Goal: Task Accomplishment & Management: Use online tool/utility

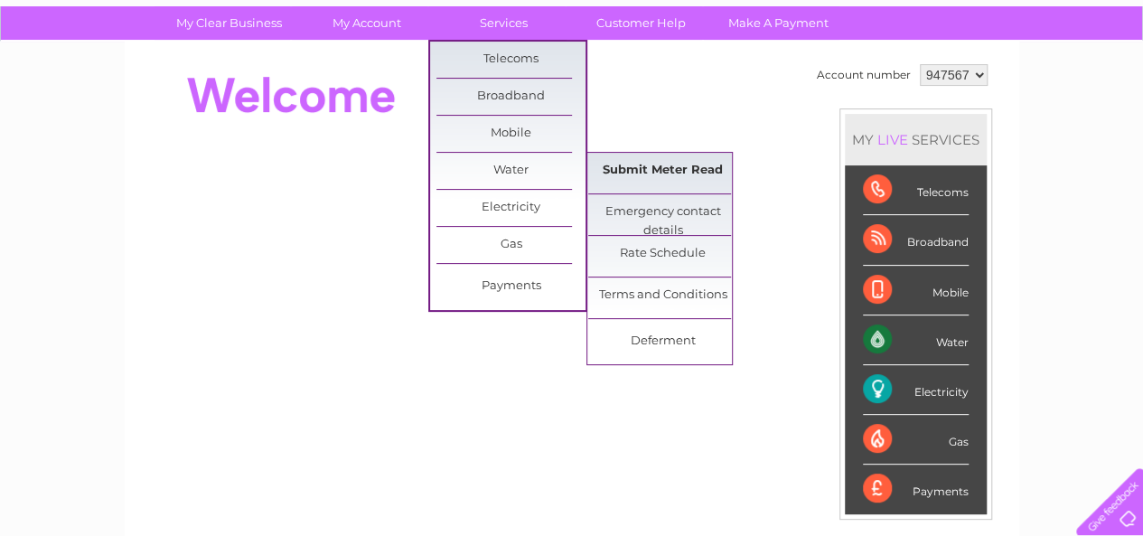
click at [637, 163] on link "Submit Meter Read" at bounding box center [662, 171] width 149 height 36
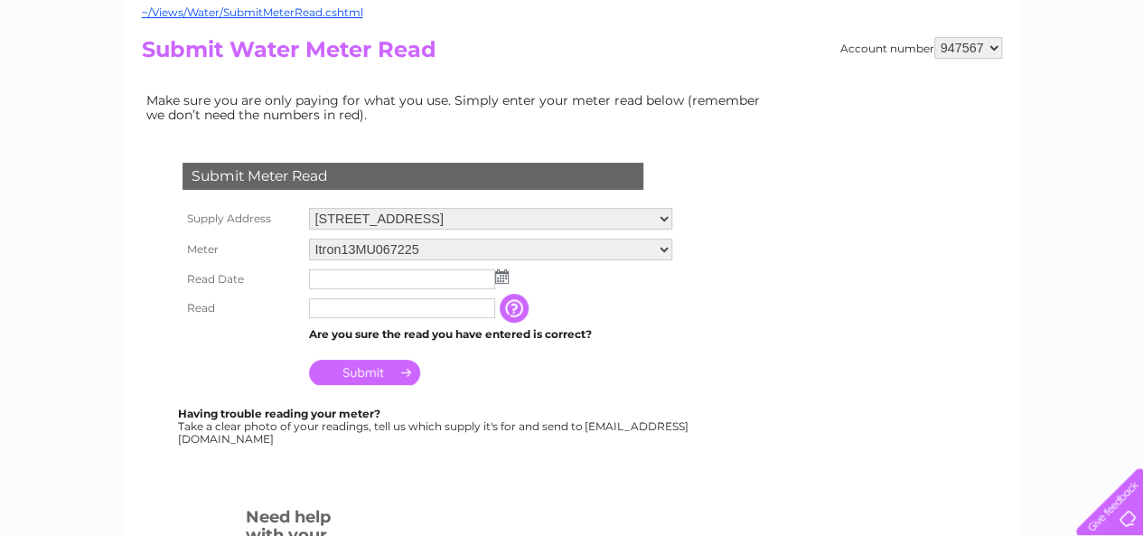
scroll to position [195, 0]
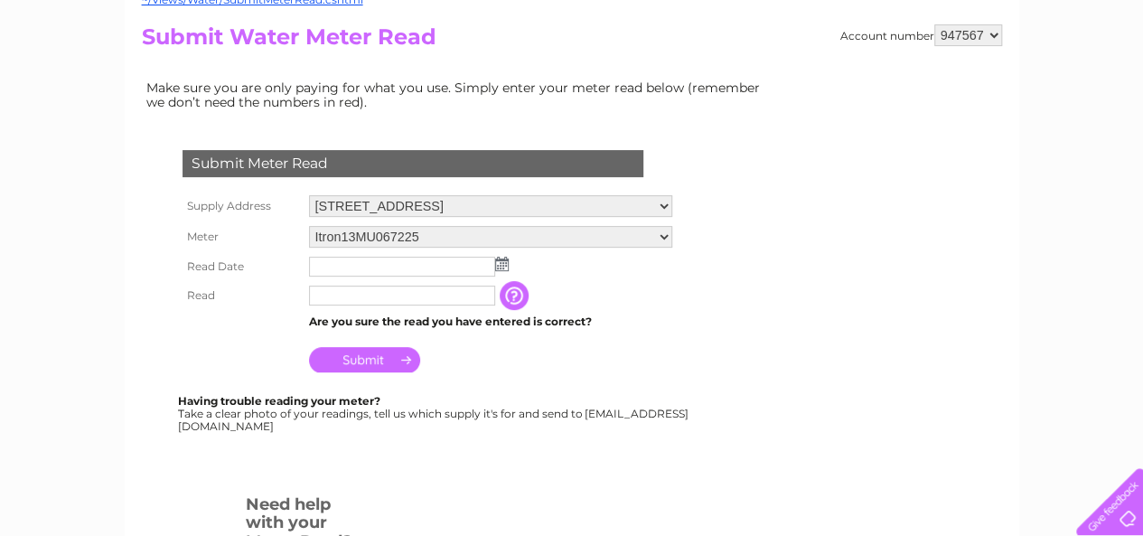
click at [501, 263] on img at bounding box center [502, 264] width 14 height 14
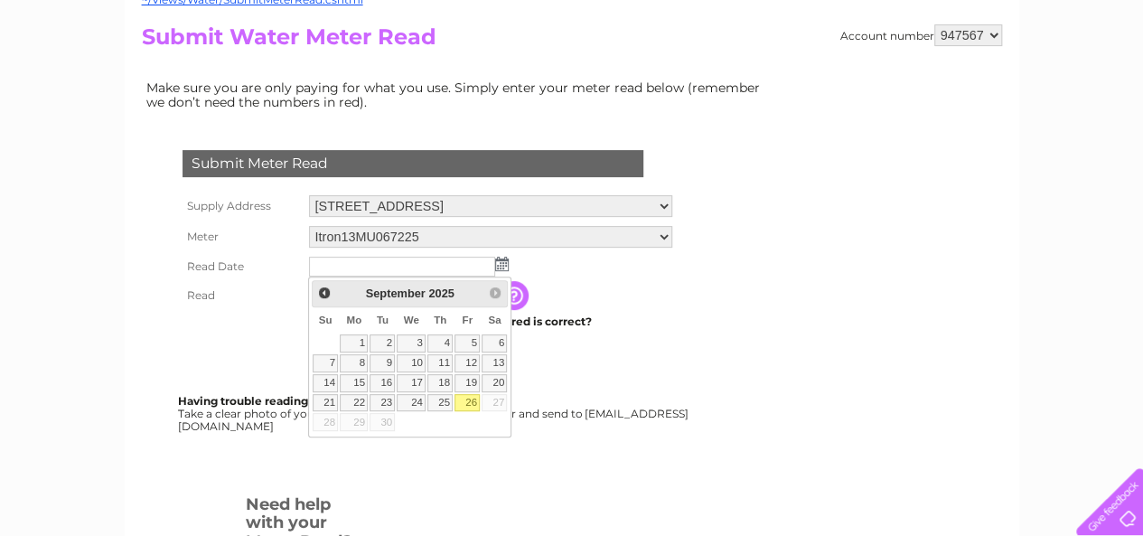
click at [465, 397] on link "26" at bounding box center [467, 403] width 25 height 18
type input "[DATE]"
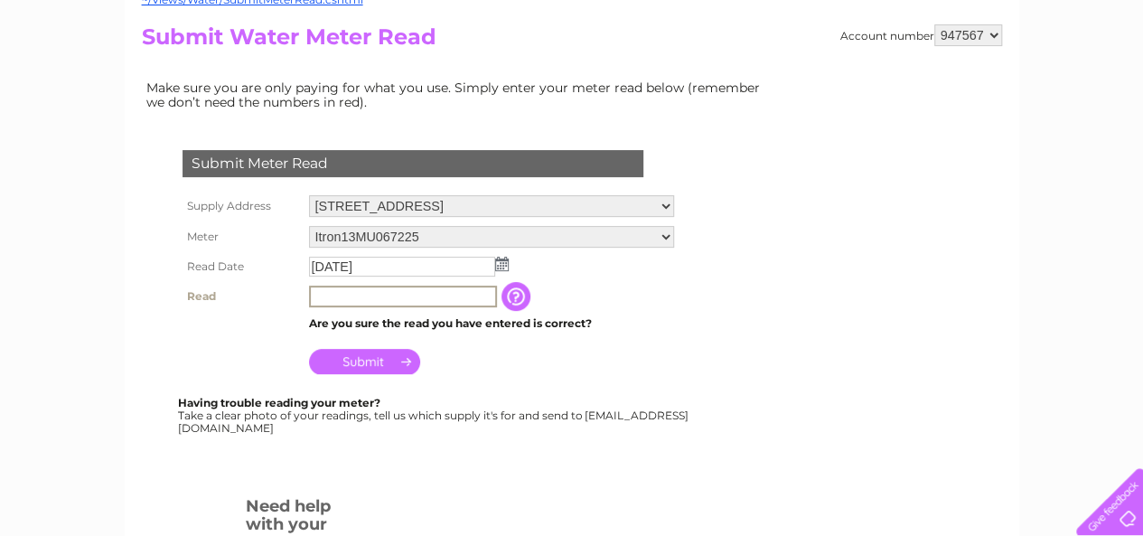
click at [383, 295] on input "text" at bounding box center [403, 297] width 188 height 22
type input "00000"
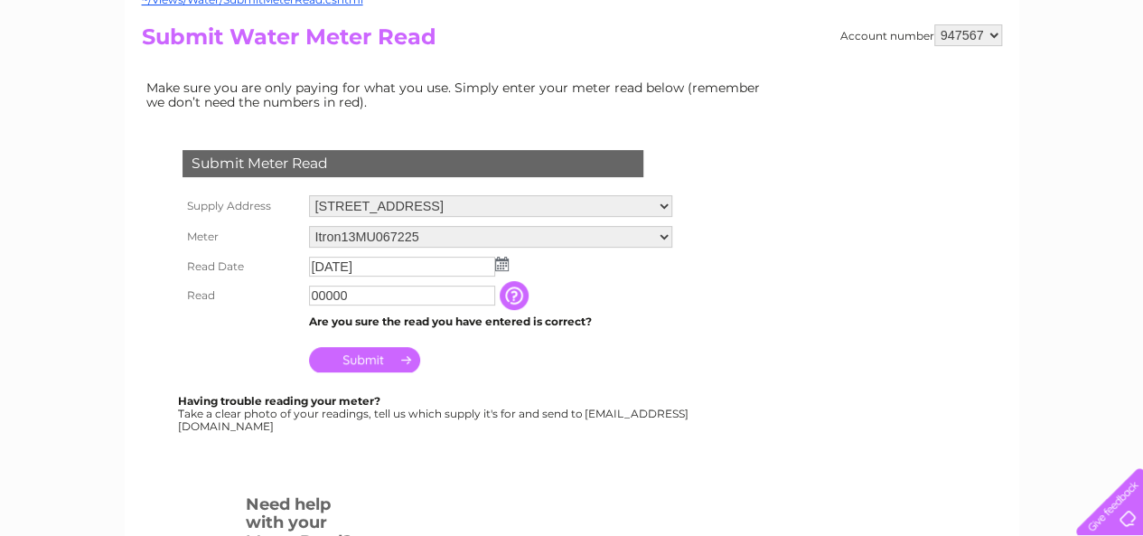
click at [358, 358] on input "Submit" at bounding box center [364, 359] width 111 height 25
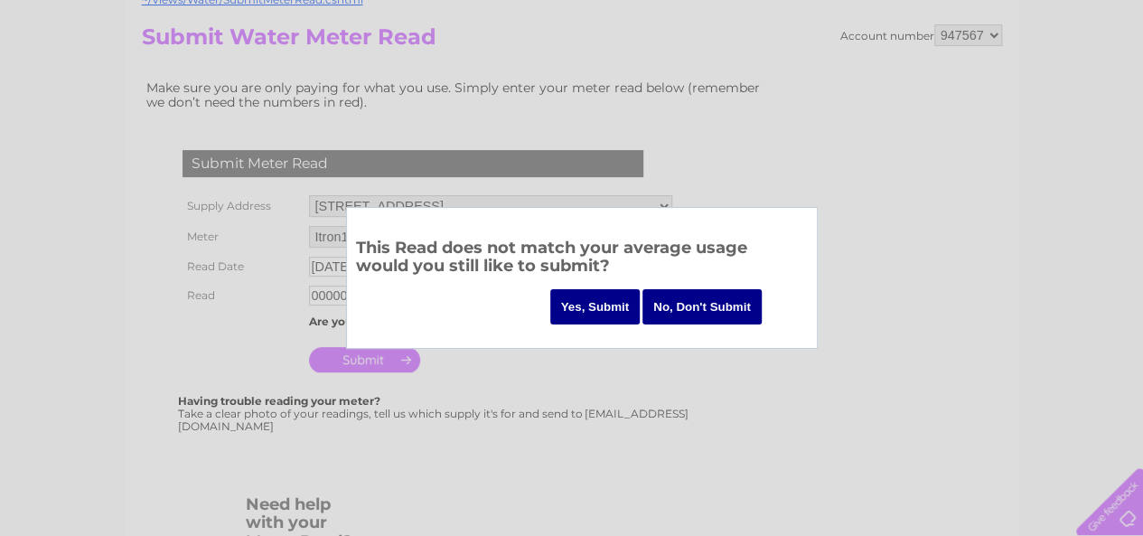
click at [589, 305] on input "Yes, Submit" at bounding box center [595, 306] width 90 height 35
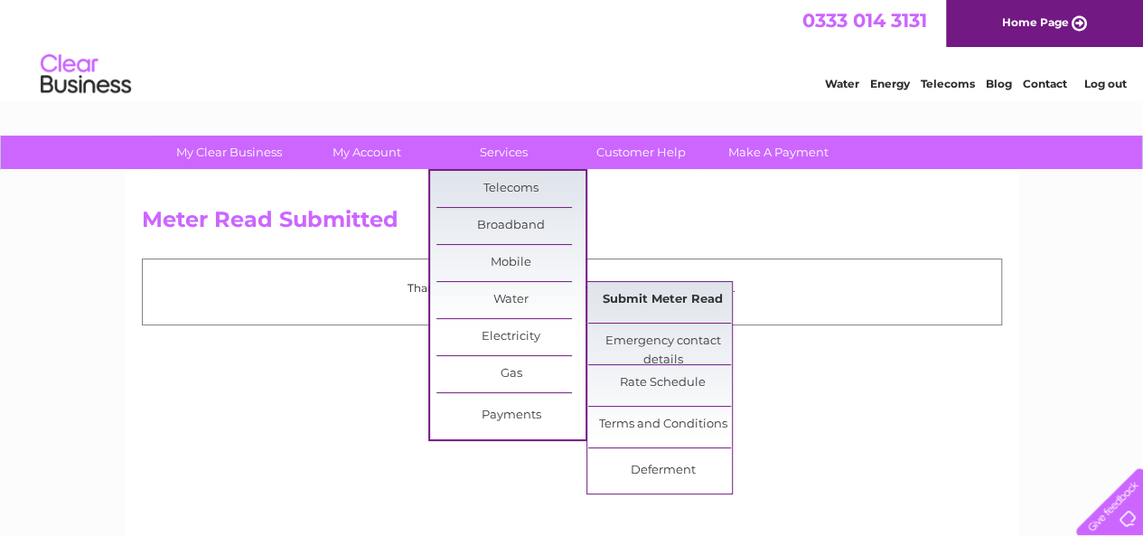
click at [627, 292] on link "Submit Meter Read" at bounding box center [662, 300] width 149 height 36
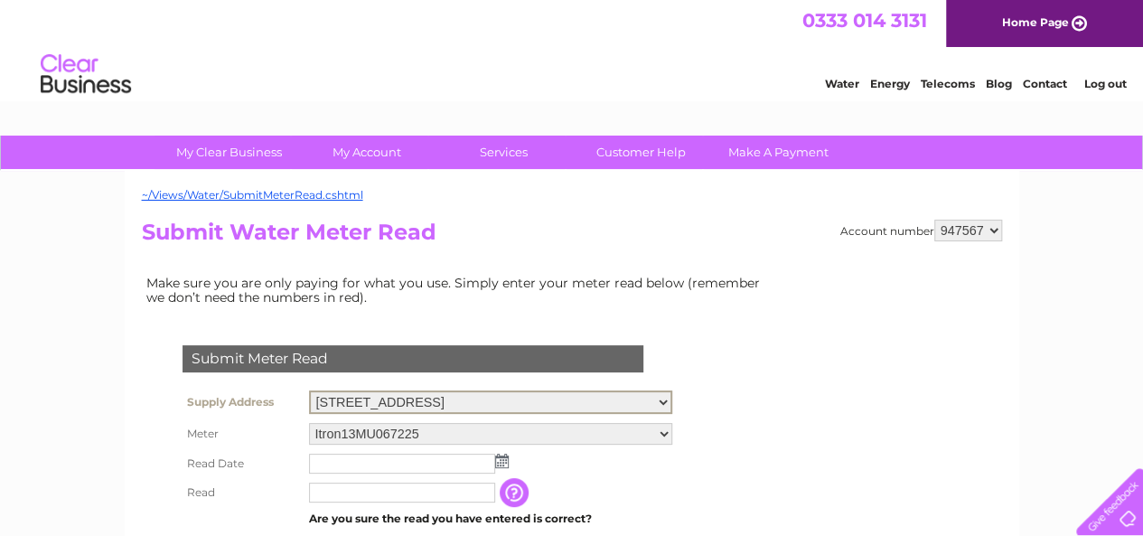
click at [612, 398] on select "Unit 3, The Boat House, Gasworks Lane, Bristol, BS1 5AT Unit 5, The Boat House,…" at bounding box center [490, 401] width 363 height 23
select select "529794"
click at [309, 390] on select "Unit 3, The Boat House, Gasworks Lane, Bristol, BS1 5AT Unit 5, The Boat House,…" at bounding box center [490, 401] width 363 height 23
click at [499, 458] on img at bounding box center [502, 459] width 14 height 14
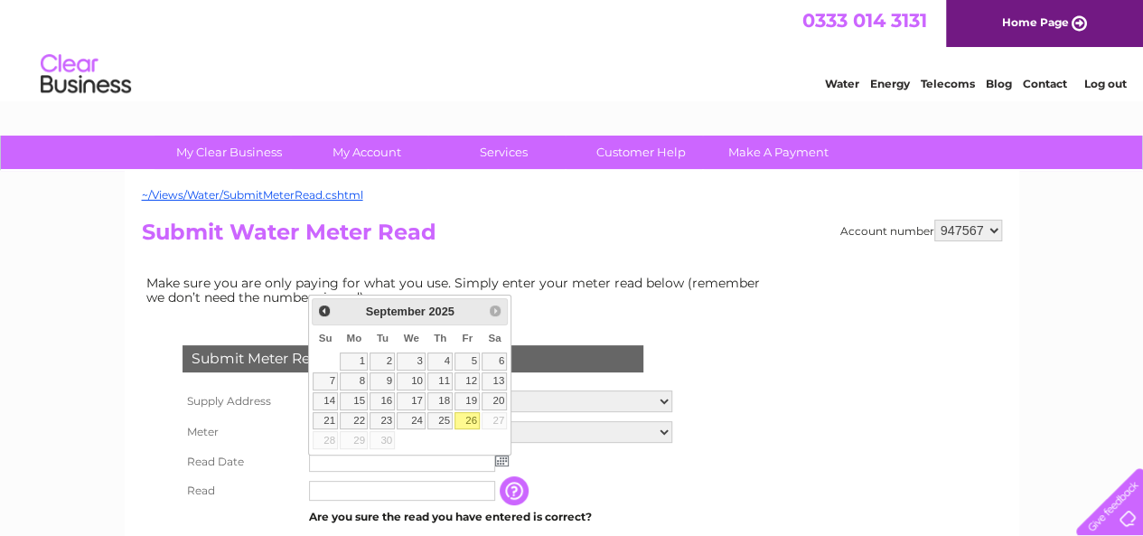
click at [466, 418] on link "26" at bounding box center [467, 421] width 25 height 18
type input "[DATE]"
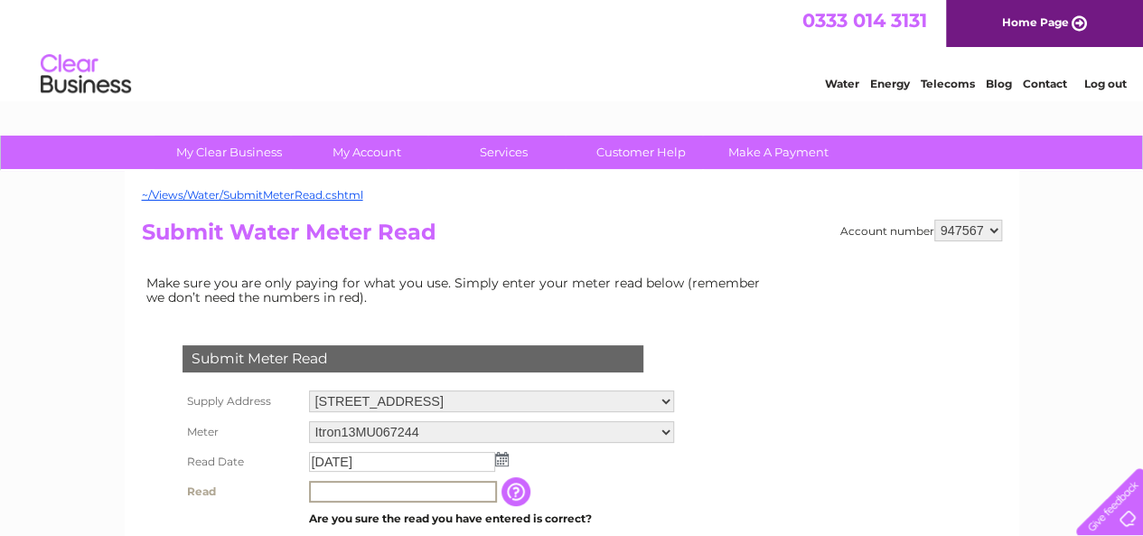
click at [380, 490] on input "text" at bounding box center [403, 492] width 188 height 22
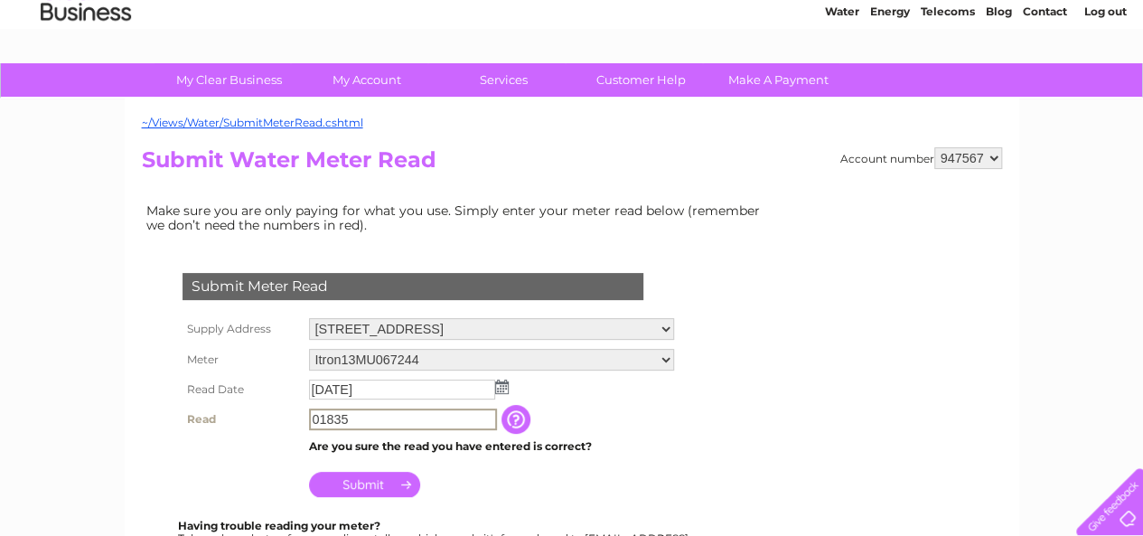
scroll to position [119, 0]
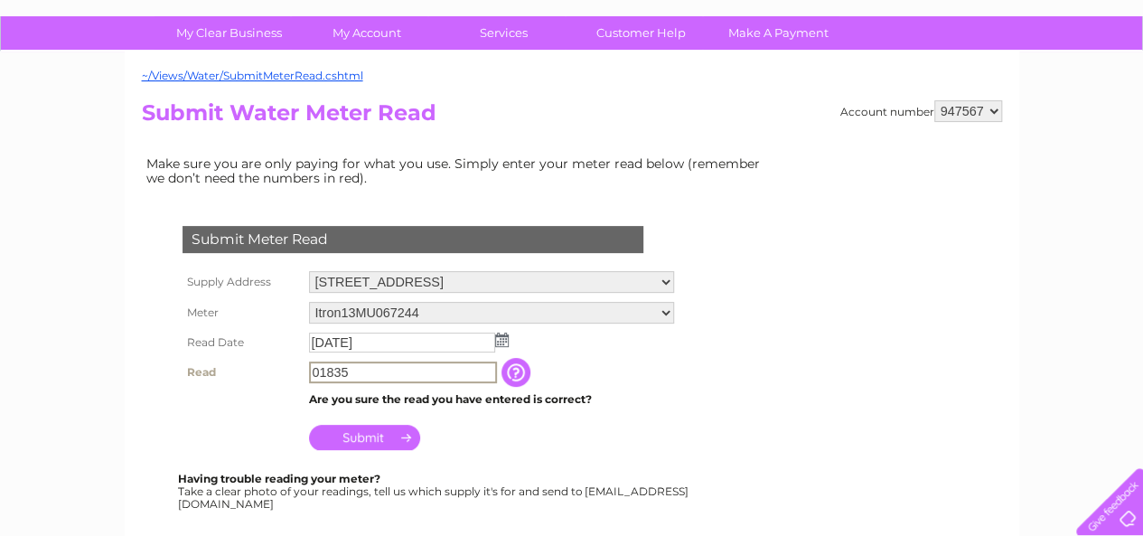
type input "01835"
click at [356, 436] on input "Submit" at bounding box center [364, 435] width 111 height 25
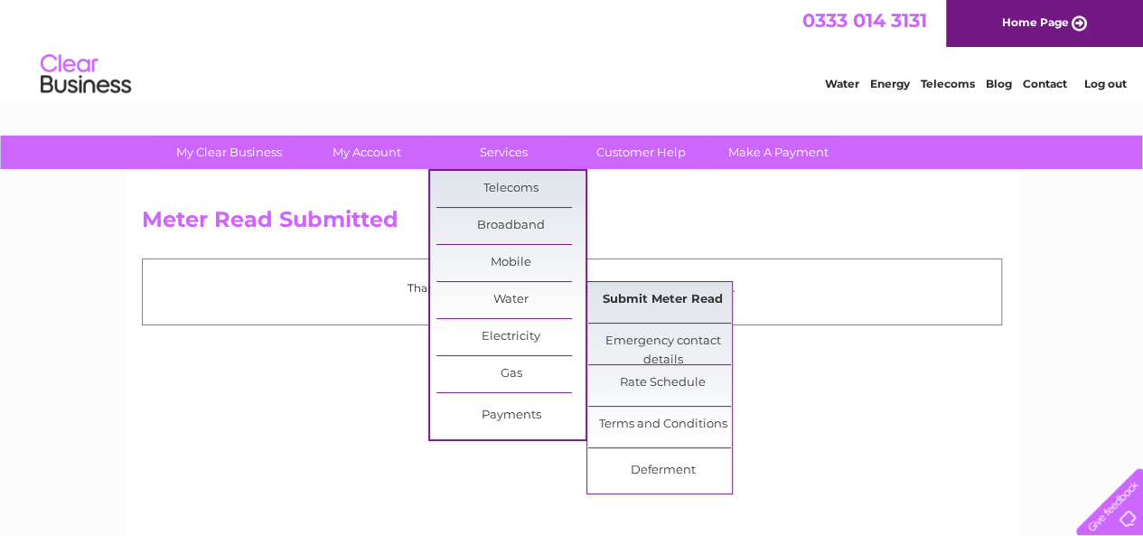
click at [638, 303] on link "Submit Meter Read" at bounding box center [662, 300] width 149 height 36
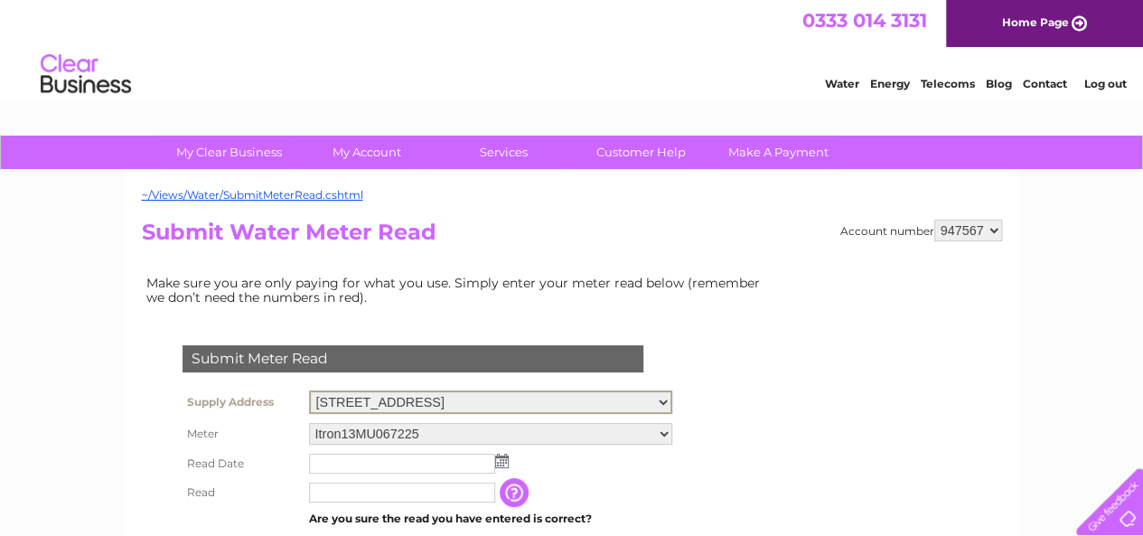
click at [651, 398] on select "[STREET_ADDRESS] [STREET_ADDRESS]" at bounding box center [490, 401] width 363 height 23
select select "529801"
click at [309, 390] on select "[STREET_ADDRESS] [STREET_ADDRESS]" at bounding box center [490, 401] width 363 height 23
drag, startPoint x: 0, startPoint y: 0, endPoint x: 502, endPoint y: 462, distance: 682.4
click at [502, 462] on img at bounding box center [502, 459] width 14 height 14
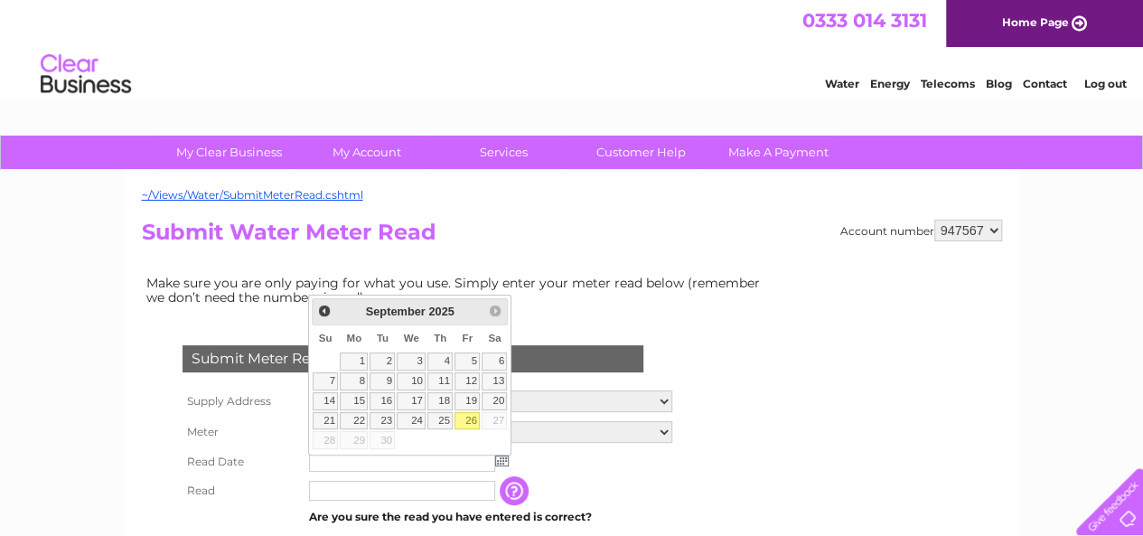
click at [468, 418] on link "26" at bounding box center [467, 421] width 25 height 18
type input "2025/09/26"
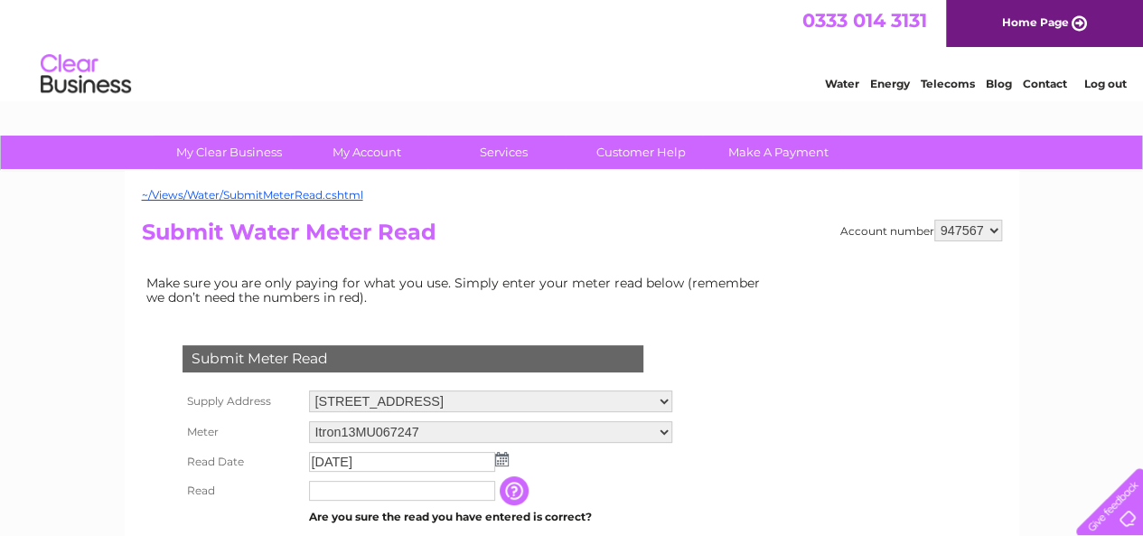
click at [380, 498] on input "text" at bounding box center [402, 491] width 186 height 20
type input "00000"
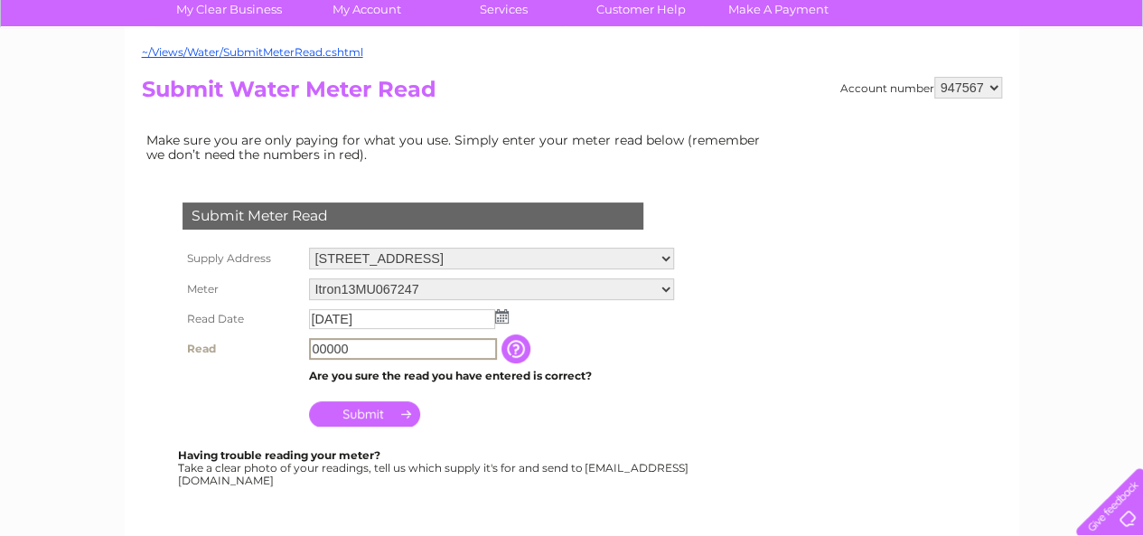
scroll to position [145, 0]
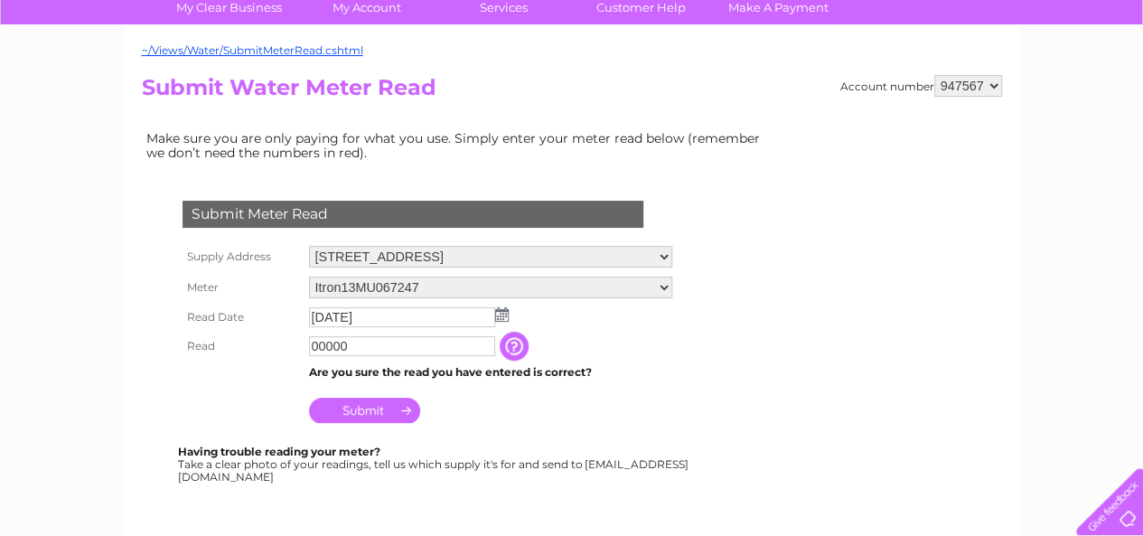
click at [369, 407] on input "Submit" at bounding box center [364, 410] width 111 height 25
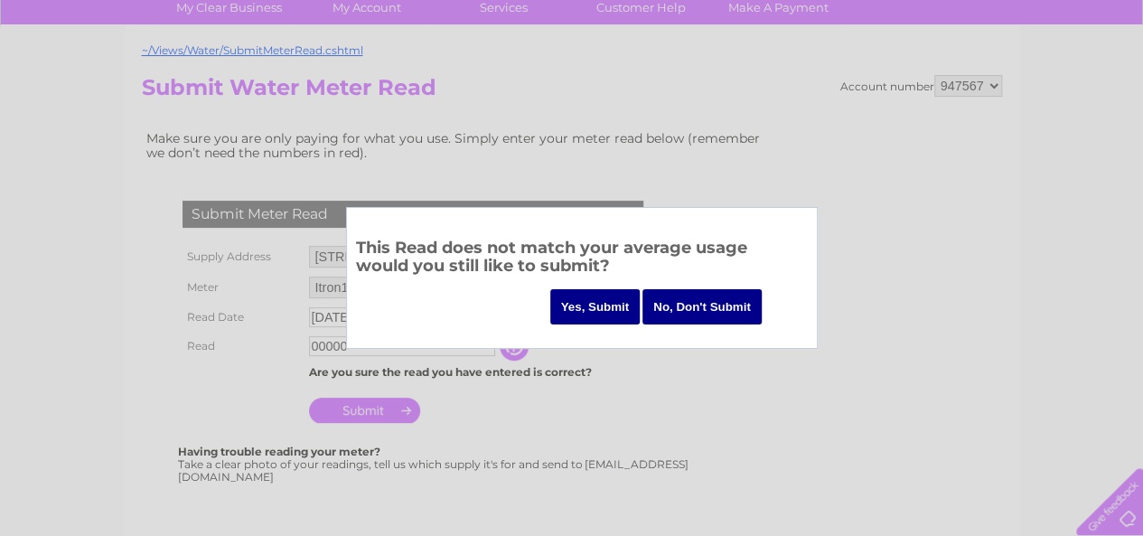
click at [578, 312] on input "Yes, Submit" at bounding box center [595, 306] width 90 height 35
